Goal: Navigation & Orientation: Find specific page/section

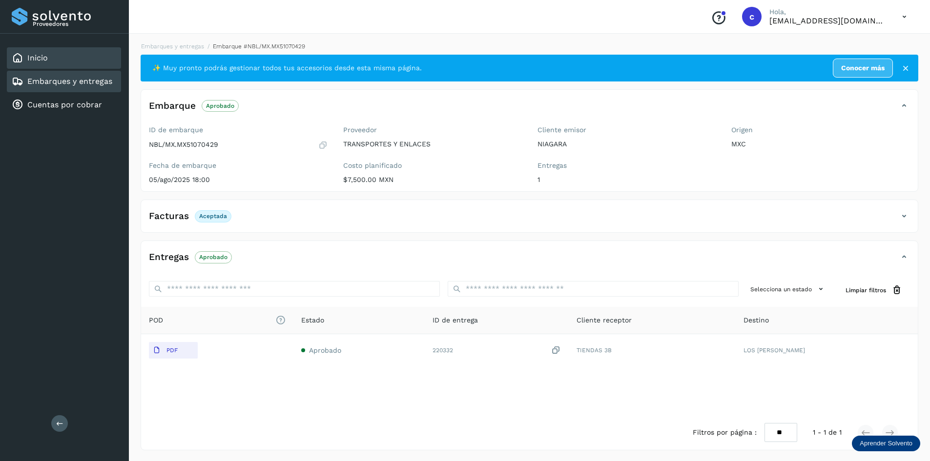
click at [60, 60] on div "Inicio" at bounding box center [64, 57] width 114 height 21
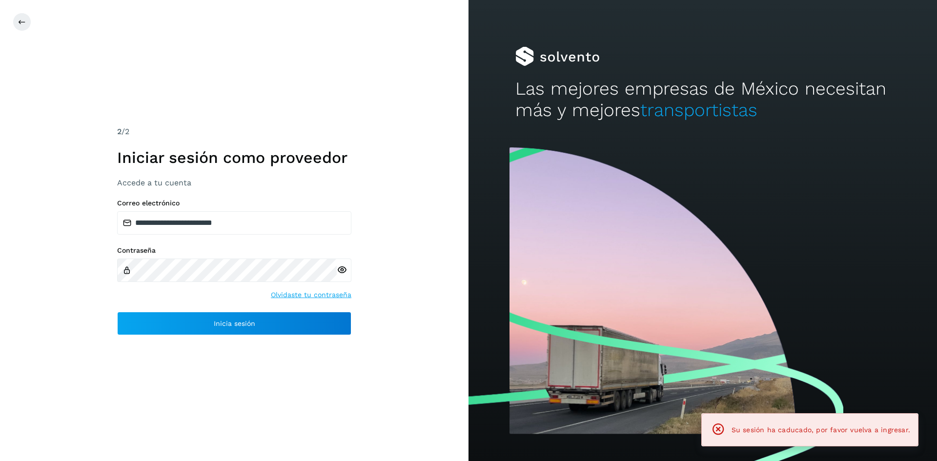
click at [327, 357] on div "**********" at bounding box center [234, 230] width 468 height 461
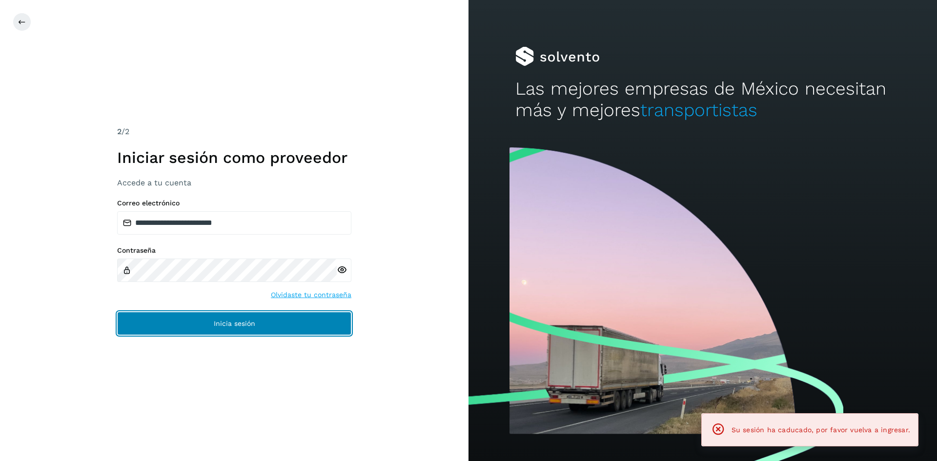
click at [264, 322] on button "Inicia sesión" at bounding box center [234, 323] width 234 height 23
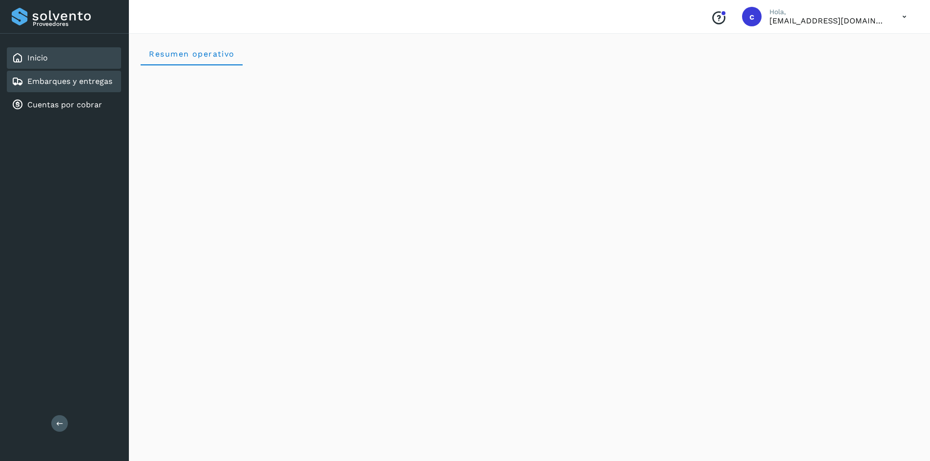
click at [105, 78] on link "Embarques y entregas" at bounding box center [69, 81] width 85 height 9
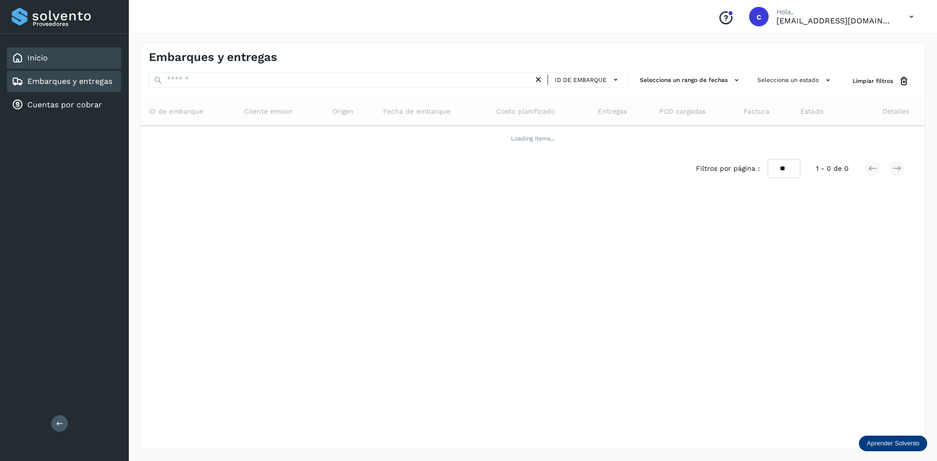
click at [54, 49] on div "Inicio" at bounding box center [64, 57] width 114 height 21
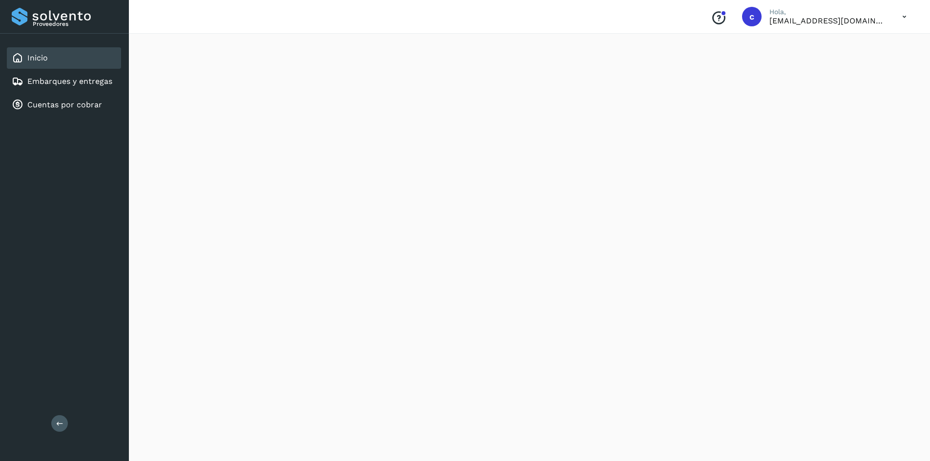
scroll to position [781, 0]
